Goal: Task Accomplishment & Management: Contribute content

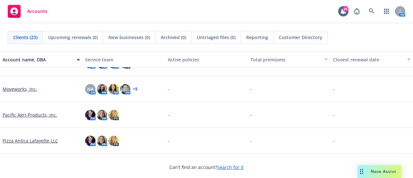
scroll to position [258, 0]
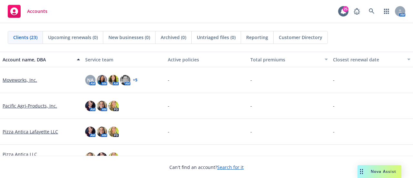
click at [48, 107] on link "Pacific Agri-Products, Inc." at bounding box center [30, 105] width 55 height 7
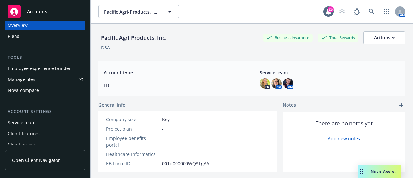
scroll to position [13, 0]
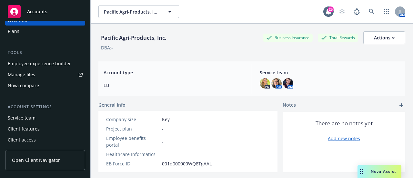
click at [44, 74] on link "Manage files" at bounding box center [45, 74] width 80 height 10
click at [35, 156] on span "Open Client Navigator" at bounding box center [36, 159] width 48 height 7
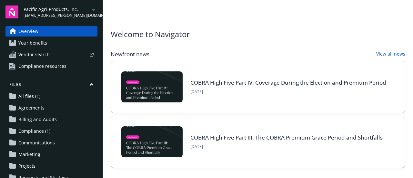
click at [42, 96] on link "All files (1)" at bounding box center [51, 96] width 92 height 10
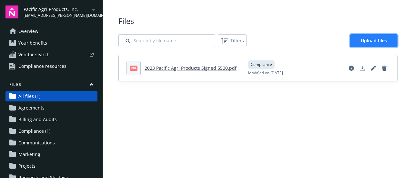
click at [370, 40] on span "Upload files" at bounding box center [374, 40] width 26 height 6
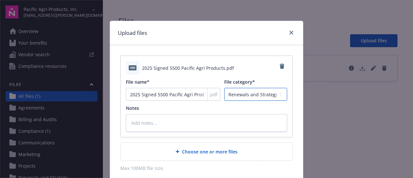
click at [245, 96] on select "Agreements Billing and Audits Census and Eligibility Communications Compliance …" at bounding box center [255, 94] width 63 height 13
select select "Compliance"
click at [224, 88] on select "Agreements Billing and Audits Census and Eligibility Communications Compliance …" at bounding box center [255, 94] width 63 height 13
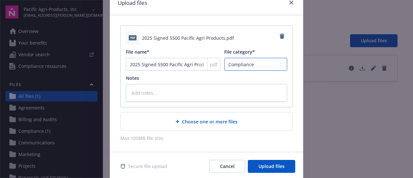
scroll to position [52, 0]
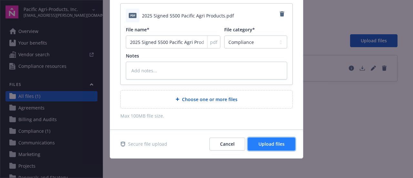
click at [275, 142] on span "Upload files" at bounding box center [271, 144] width 26 height 6
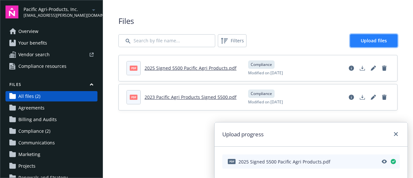
click at [364, 37] on link "Upload files" at bounding box center [373, 40] width 47 height 13
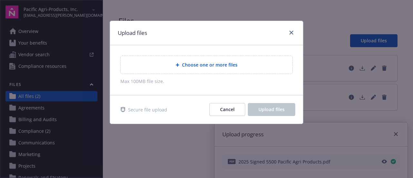
type textarea "x"
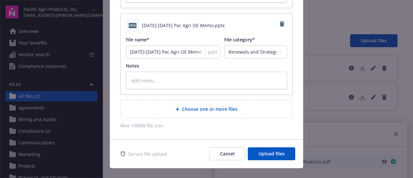
scroll to position [32, 0]
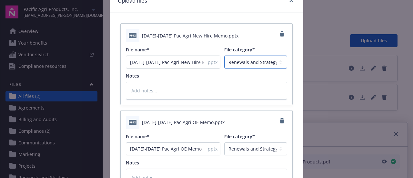
click at [263, 63] on select "Agreements Billing and Audits Census and Eligibility Communications Compliance …" at bounding box center [255, 61] width 63 height 13
select select "Communication"
click at [224, 55] on select "Agreements Billing and Audits Census and Eligibility Communications Compliance …" at bounding box center [255, 61] width 63 height 13
type textarea "x"
click at [255, 150] on select "Agreements Billing and Audits Census and Eligibility Communications Compliance …" at bounding box center [255, 148] width 63 height 13
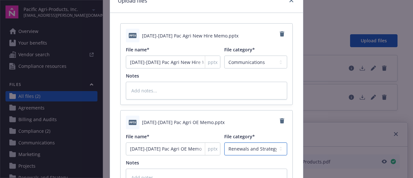
select select "Communication"
click at [224, 142] on select "Agreements Billing and Audits Census and Eligibility Communications Compliance …" at bounding box center [255, 148] width 63 height 13
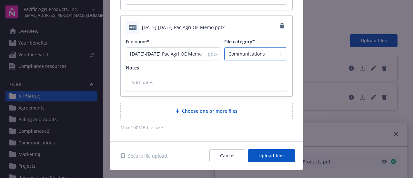
scroll to position [129, 0]
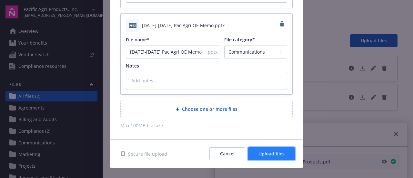
click at [272, 157] on button "Upload files" at bounding box center [271, 153] width 47 height 13
type textarea "x"
